Goal: Task Accomplishment & Management: Manage account settings

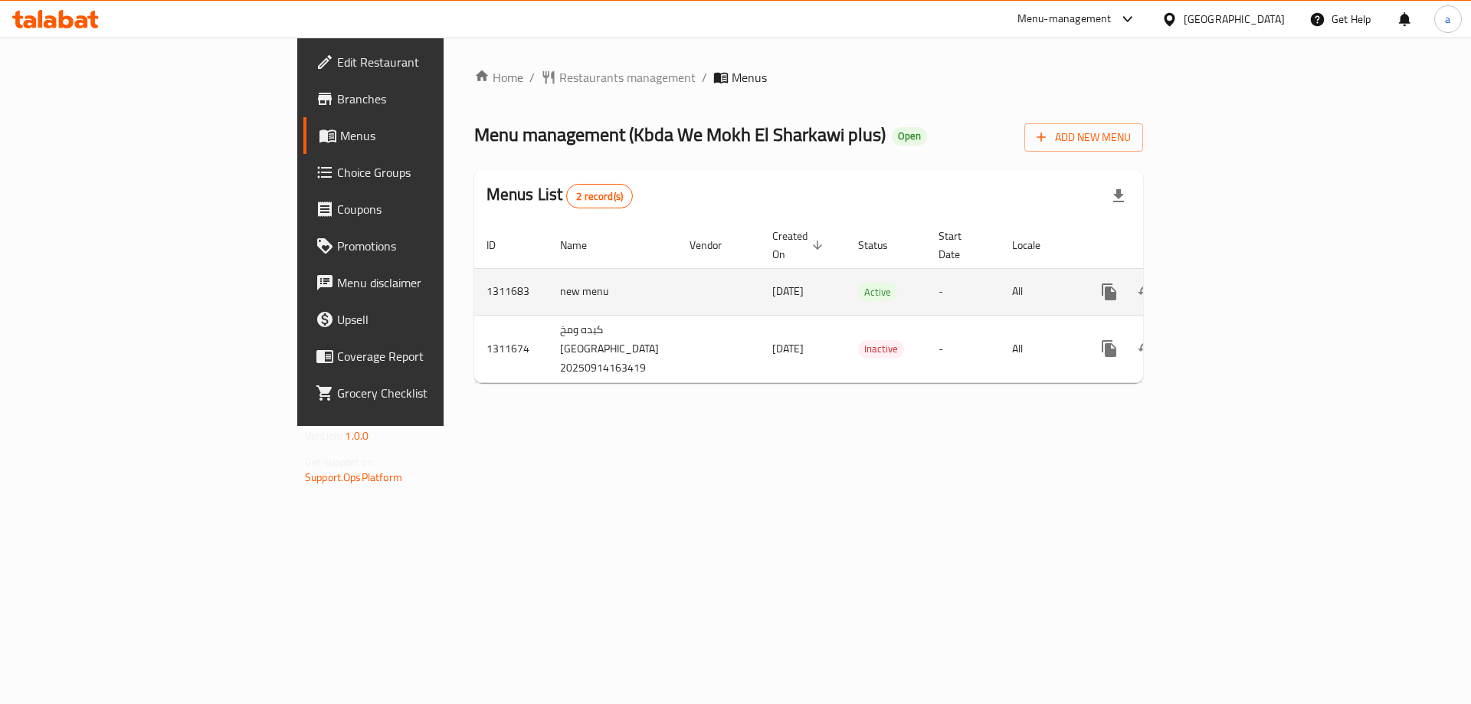
click at [1250, 274] on td "enhanced table" at bounding box center [1165, 291] width 172 height 47
click at [1229, 283] on icon "enhanced table" at bounding box center [1219, 292] width 18 height 18
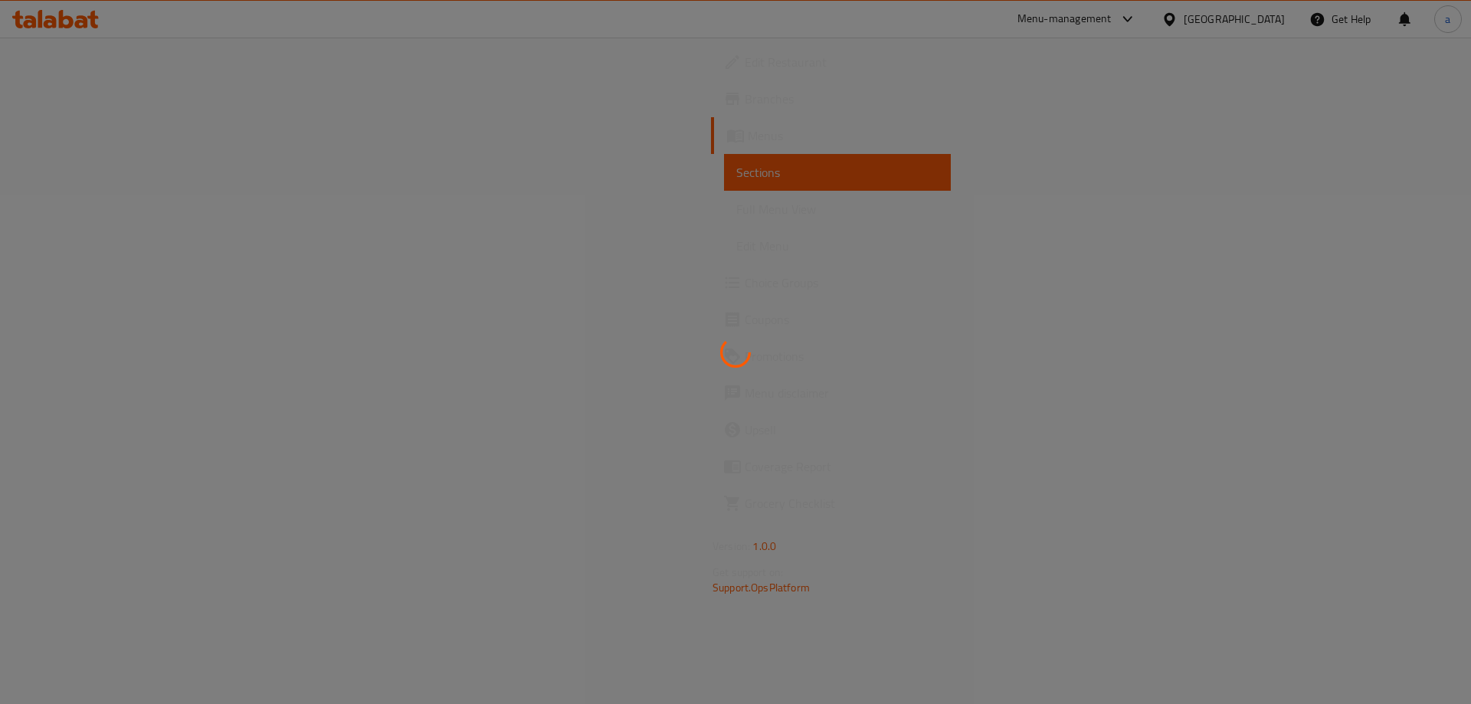
click at [491, 183] on div at bounding box center [735, 352] width 1471 height 704
click at [744, 216] on div at bounding box center [735, 352] width 1471 height 704
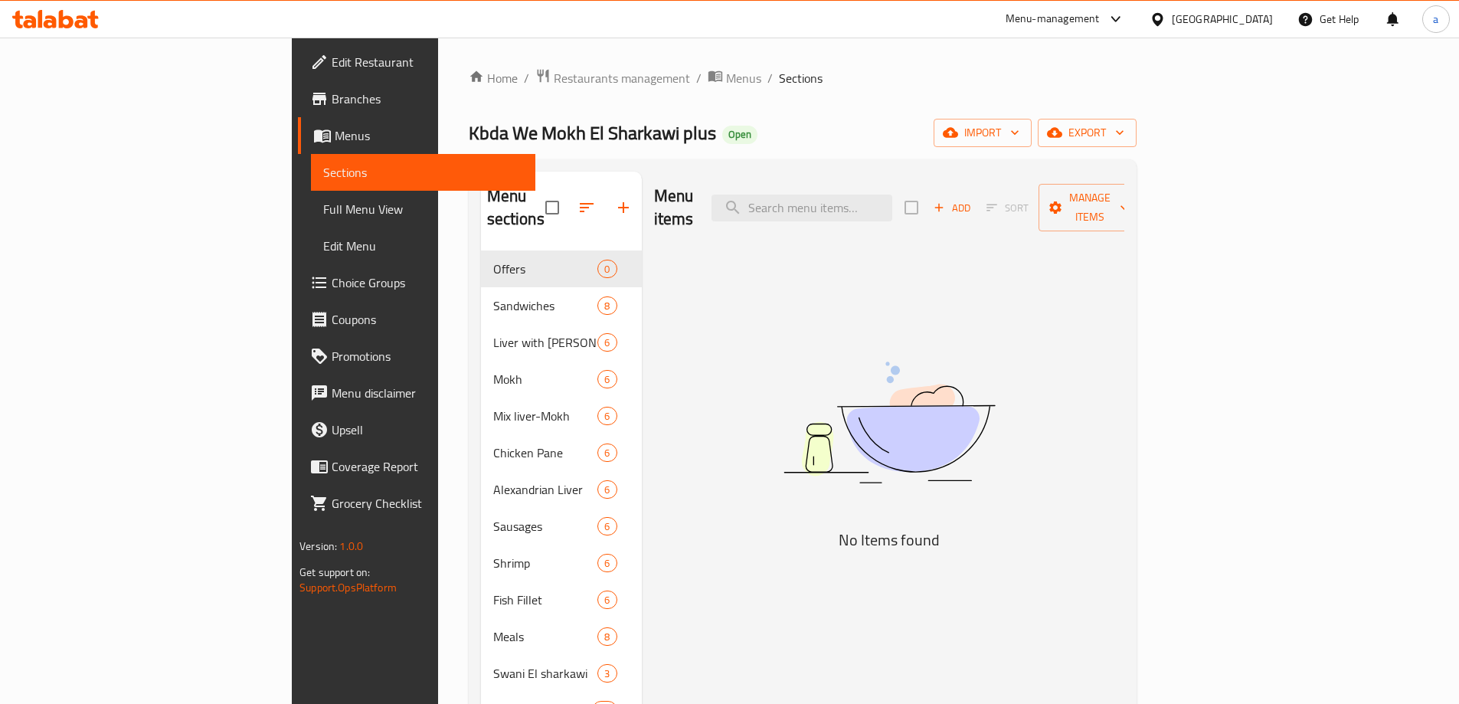
click at [332, 280] on span "Choice Groups" at bounding box center [428, 282] width 192 height 18
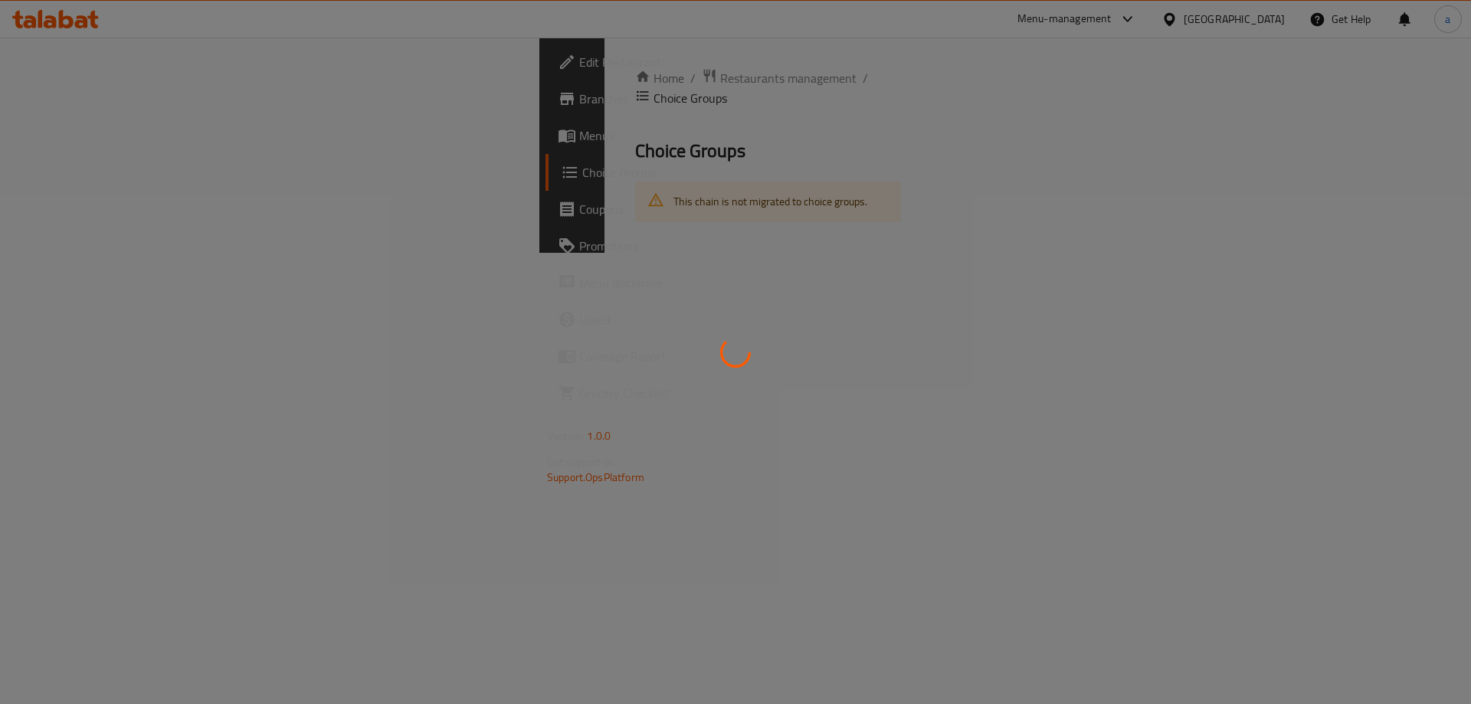
click at [388, 255] on div at bounding box center [735, 352] width 1471 height 704
click at [604, 321] on div at bounding box center [735, 352] width 1471 height 704
click at [649, 388] on div at bounding box center [735, 352] width 1471 height 704
click at [610, 221] on div at bounding box center [735, 352] width 1471 height 704
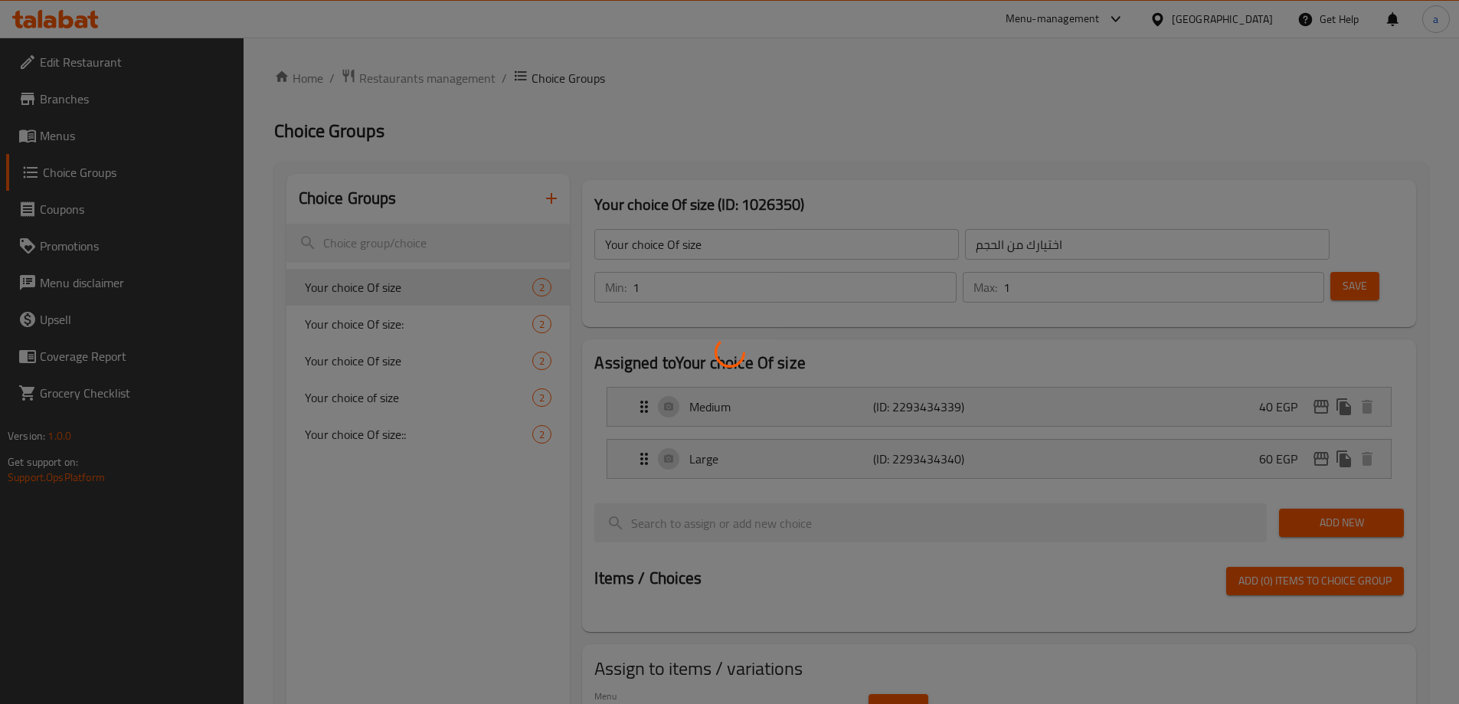
click at [828, 139] on div at bounding box center [729, 352] width 1459 height 704
click at [817, 215] on div at bounding box center [729, 352] width 1459 height 704
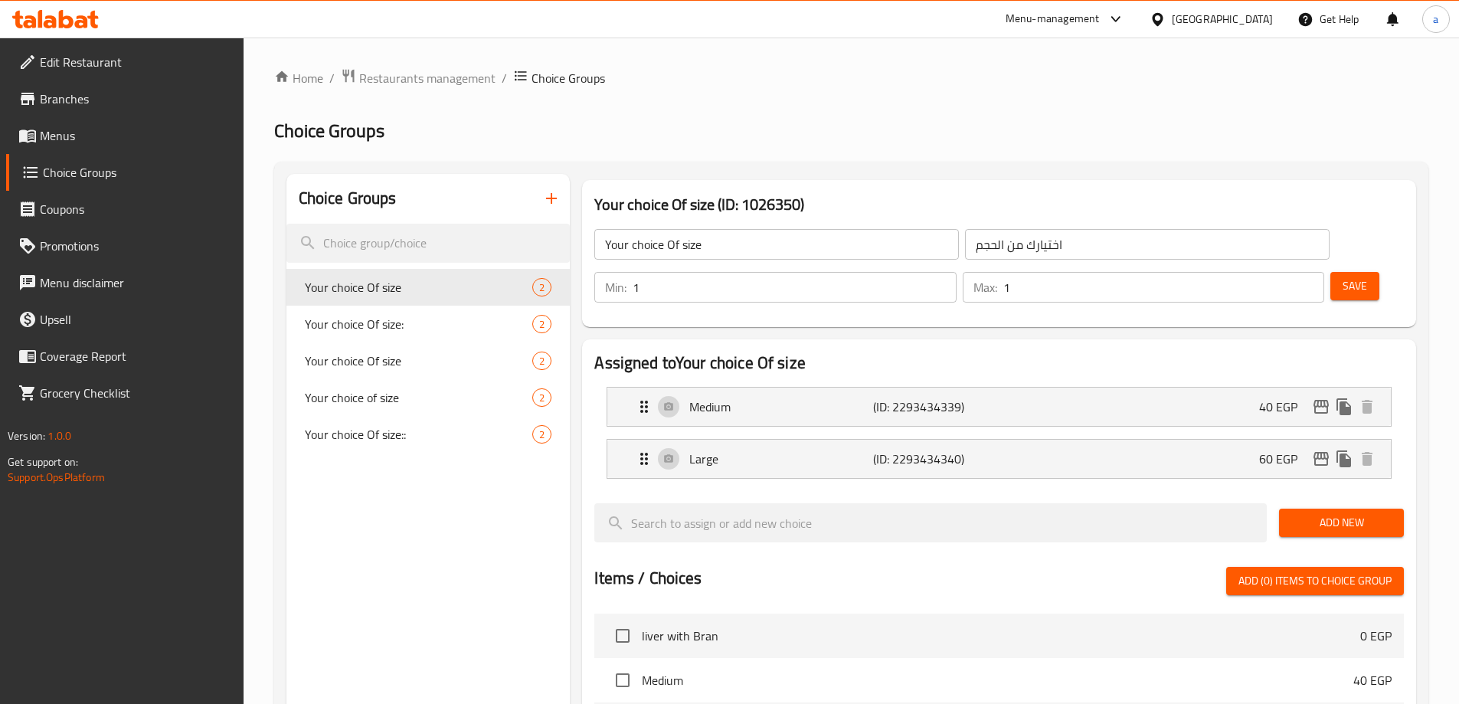
click at [744, 135] on h2 "Choice Groups" at bounding box center [851, 131] width 1154 height 25
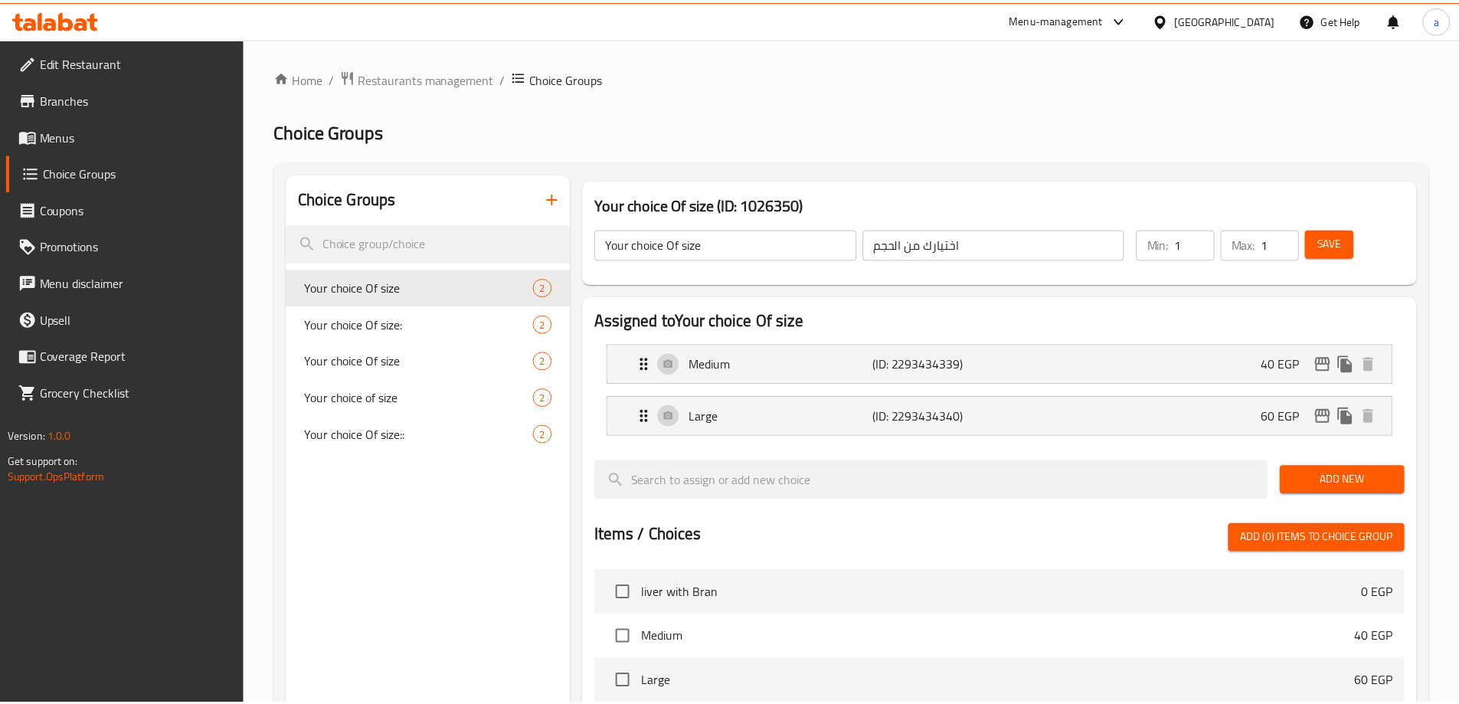
scroll to position [451, 0]
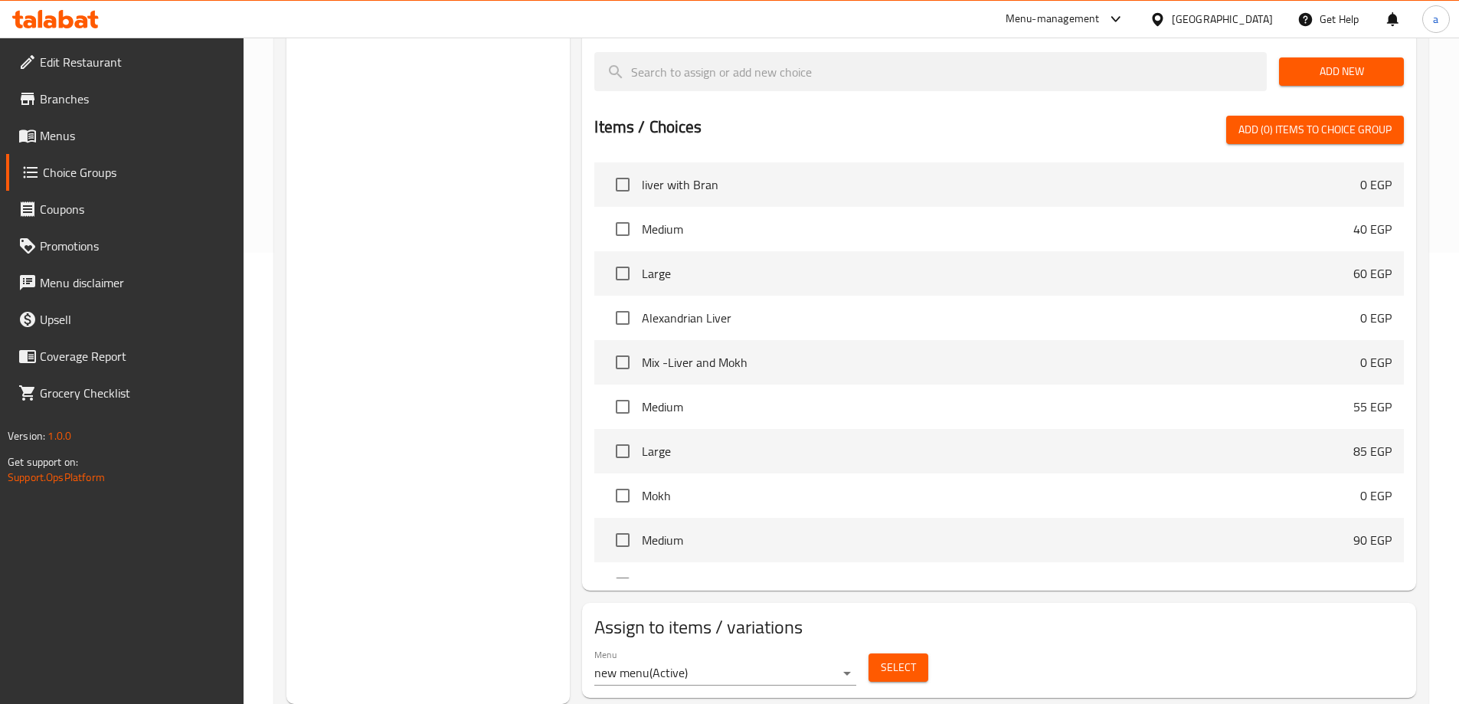
click at [417, 362] on div "Choice Groups Your choice Of size 2 Your choice Of size: 2 Your choice Of size …" at bounding box center [429, 213] width 284 height 981
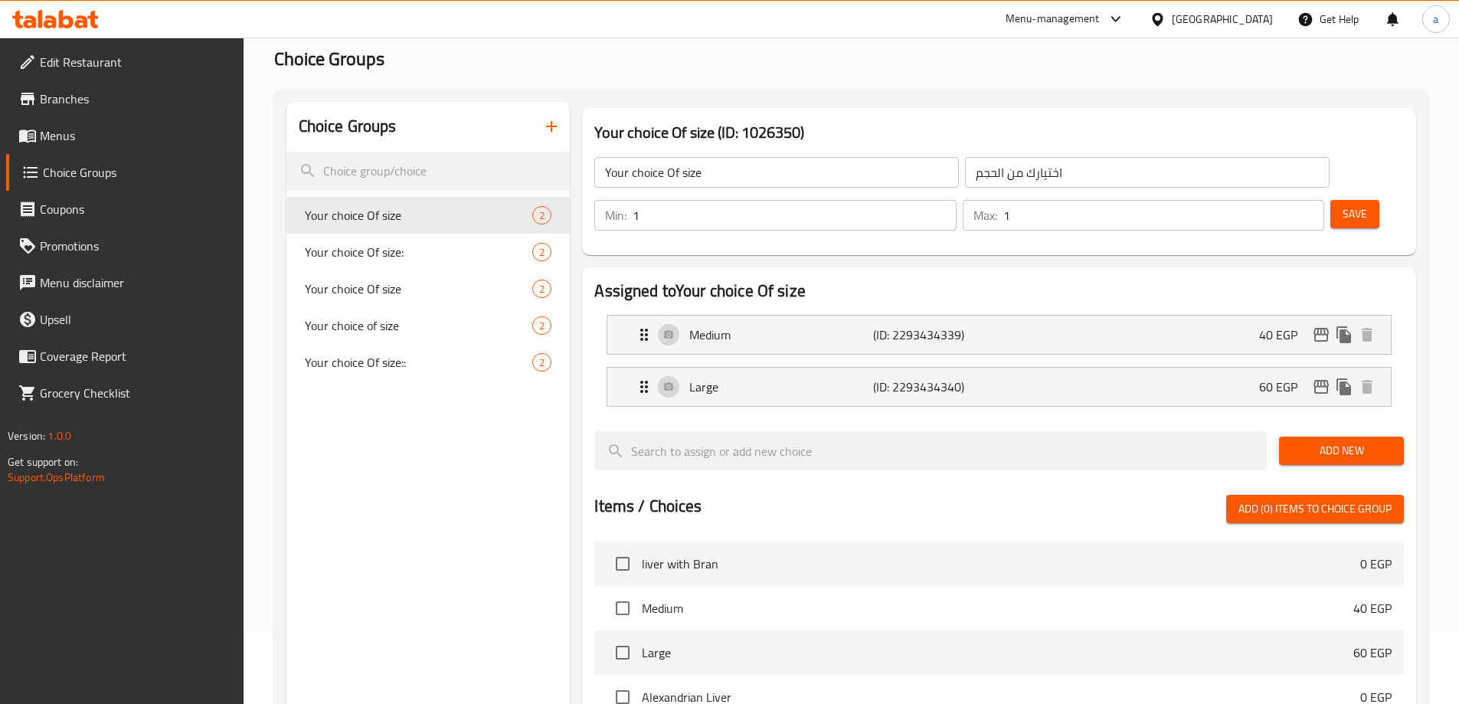
scroll to position [0, 0]
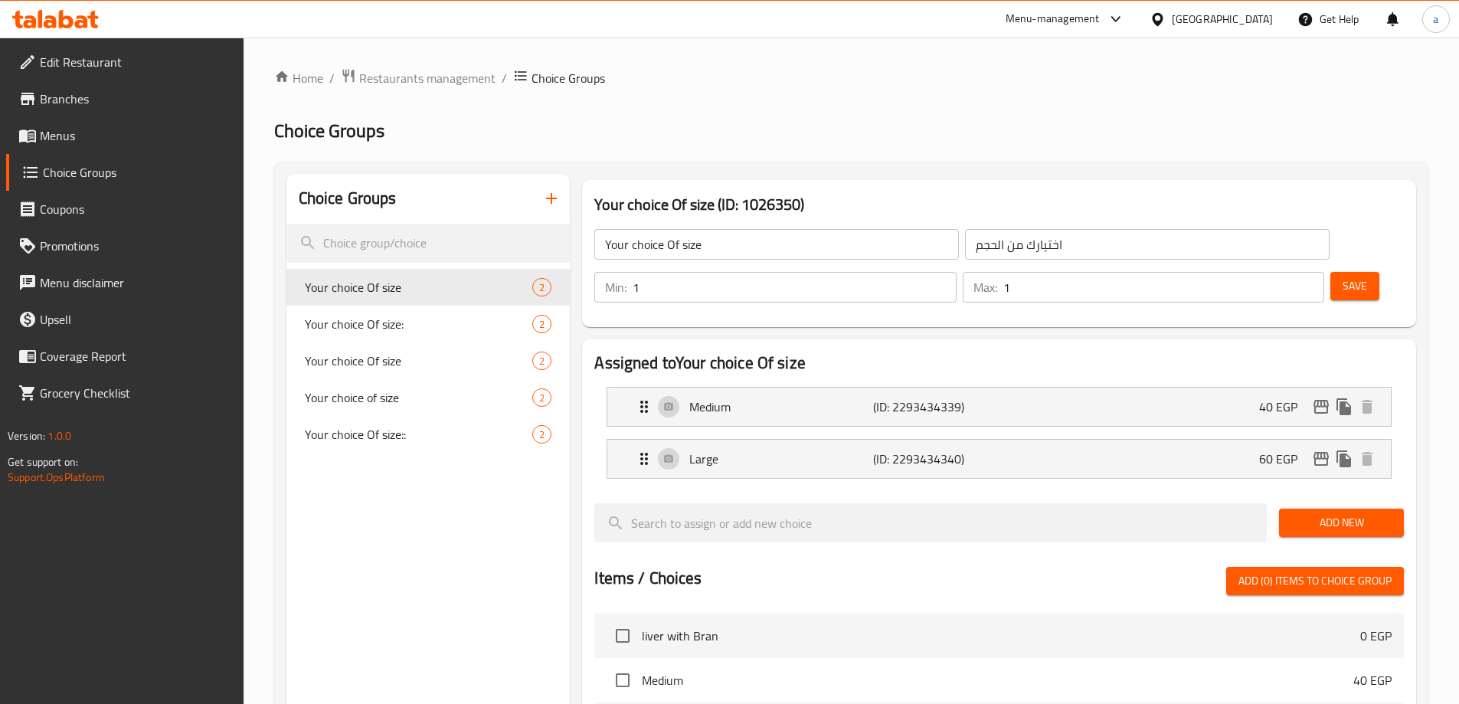
click at [997, 97] on div "Home / Restaurants management / Choice Groups Choice Groups Choice Groups Your …" at bounding box center [851, 617] width 1154 height 1099
click at [1033, 169] on div "Choice Groups Your choice Of size 2 Your choice Of size: 2 Your choice Of size …" at bounding box center [851, 665] width 1154 height 1006
